Goal: Information Seeking & Learning: Learn about a topic

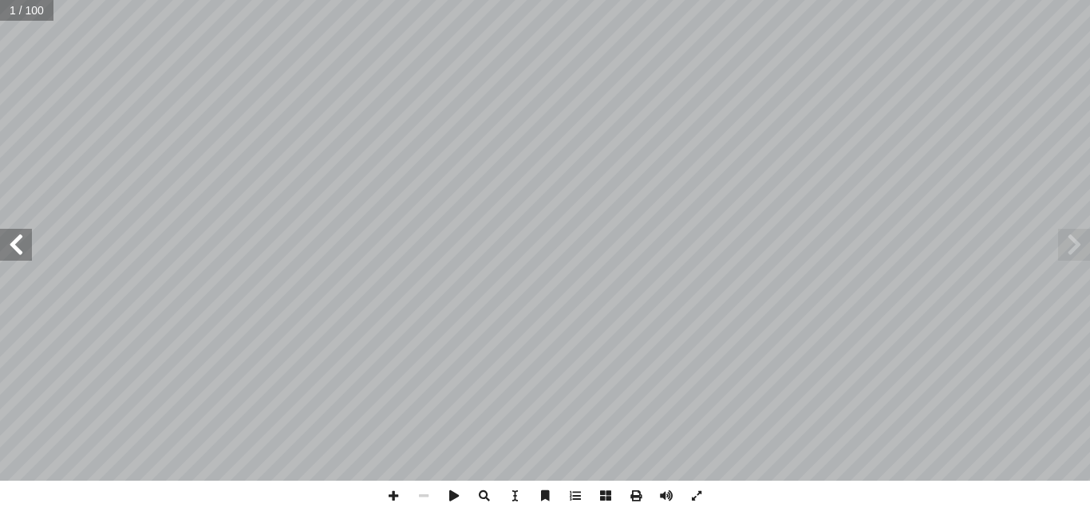
click at [13, 251] on span at bounding box center [16, 245] width 32 height 32
click at [13, 252] on span at bounding box center [16, 245] width 32 height 32
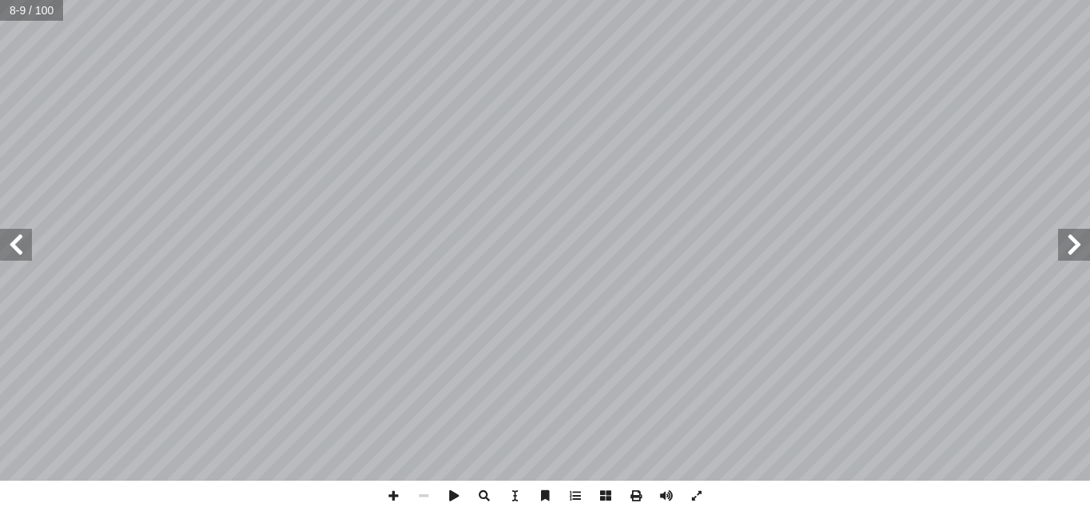
click at [13, 252] on span at bounding box center [16, 245] width 32 height 32
click at [395, 496] on span at bounding box center [393, 496] width 30 height 30
